Goal: Communication & Community: Answer question/provide support

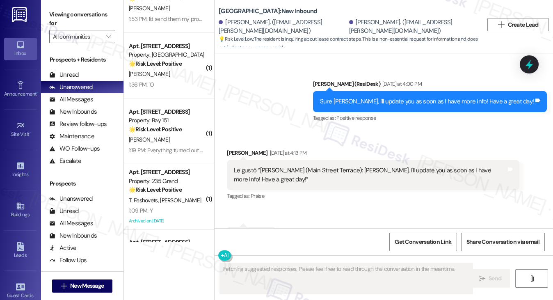
scroll to position [808, 0]
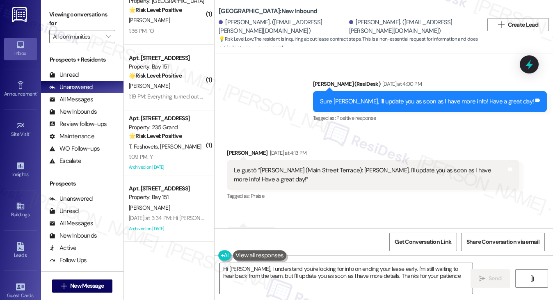
type textarea "Hi [PERSON_NAME], I understand you're looking for info on ending your lease ear…"
click at [401, 97] on div "Sure [PERSON_NAME], I'll update you as soon as I have more info! Have a great d…" at bounding box center [427, 101] width 214 height 9
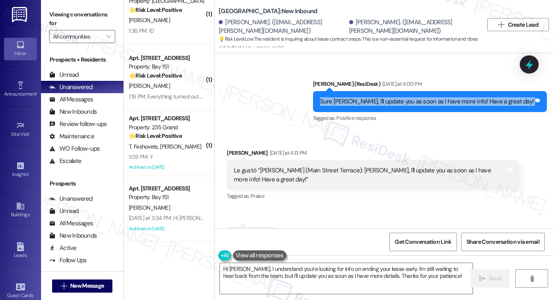
click at [401, 97] on div "Sure [PERSON_NAME], I'll update you as soon as I have more info! Have a great d…" at bounding box center [427, 101] width 214 height 9
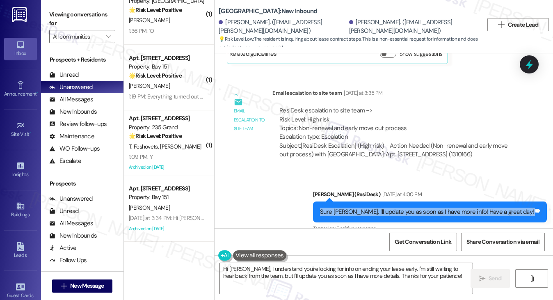
scroll to position [10214, 0]
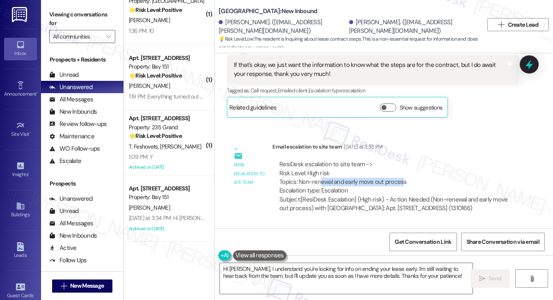
drag, startPoint x: 320, startPoint y: 140, endPoint x: 400, endPoint y: 141, distance: 80.4
click at [400, 160] on div "ResiDesk escalation to site team -> Risk Level: High risk Topics: Non-renewal a…" at bounding box center [395, 177] width 232 height 35
click at [413, 160] on div "ResiDesk escalation to site team -> Risk Level: High risk Topics: Non-renewal a…" at bounding box center [395, 177] width 232 height 35
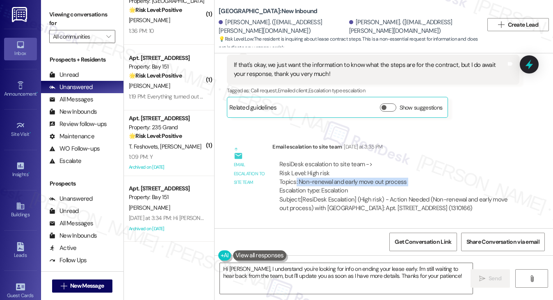
drag, startPoint x: 413, startPoint y: 144, endPoint x: 294, endPoint y: 147, distance: 119.4
click at [294, 160] on div "ResiDesk escalation to site team -> Risk Level: High risk Topics: Non-renewal a…" at bounding box center [395, 177] width 232 height 35
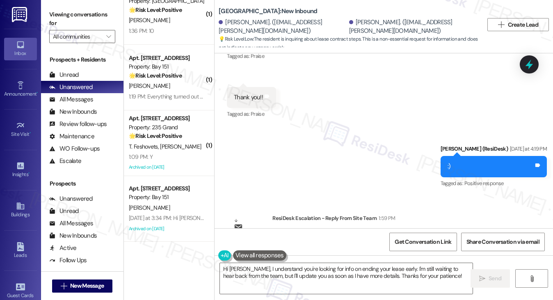
scroll to position [10531, 0]
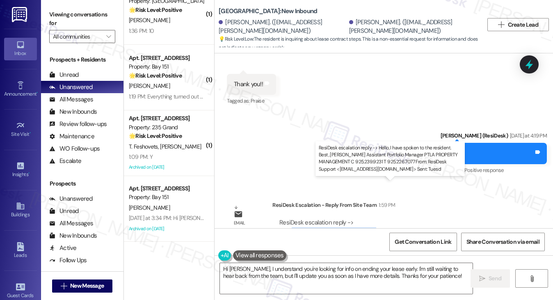
drag, startPoint x: 291, startPoint y: 197, endPoint x: 372, endPoint y: 195, distance: 81.2
click at [372, 218] on div "ResiDesk escalation reply -> Hello, I have spoken to the resident. Best, [PERSO…" at bounding box center [392, 235] width 226 height 34
click at [377, 218] on div "ResiDesk escalation reply -> Hello, I have spoken to the resident. Best, [PERSO…" at bounding box center [392, 235] width 226 height 34
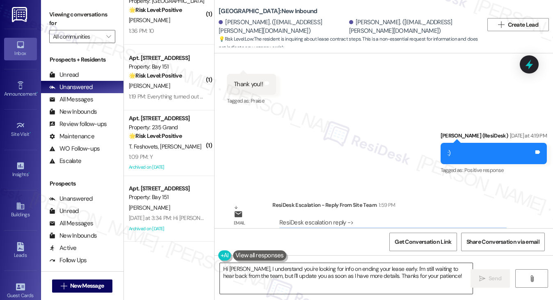
click at [323, 265] on textarea "Hi [PERSON_NAME], I understand you're looking for info on ending your lease ear…" at bounding box center [346, 278] width 253 height 31
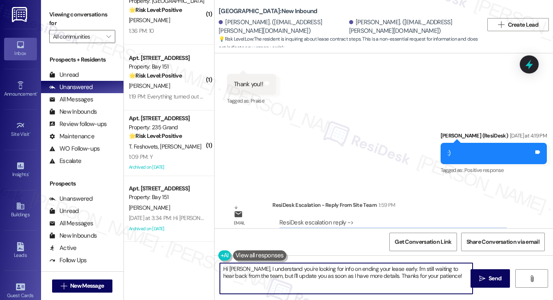
click at [323, 265] on textarea "Hi [PERSON_NAME], I understand you're looking for info on ending your lease ear…" at bounding box center [346, 278] width 253 height 31
